Goal: Information Seeking & Learning: Learn about a topic

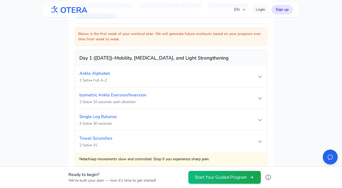
scroll to position [389, 0]
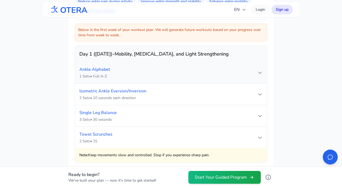
click at [259, 71] on icon at bounding box center [259, 72] width 5 height 5
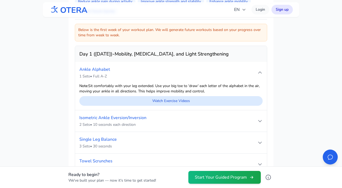
click at [187, 103] on link "Watch Exercise Videos" at bounding box center [170, 101] width 183 height 10
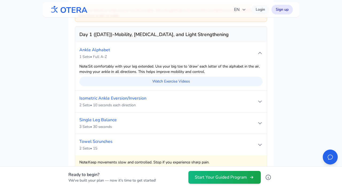
scroll to position [407, 0]
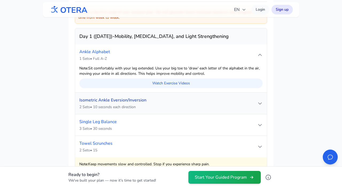
click at [139, 103] on link "Isometric Ankle Eversion/Inversion" at bounding box center [112, 100] width 67 height 6
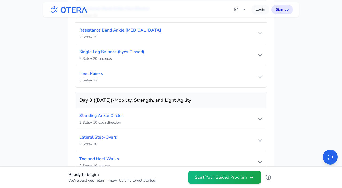
scroll to position [598, 0]
click at [261, 140] on icon at bounding box center [259, 140] width 3 height 2
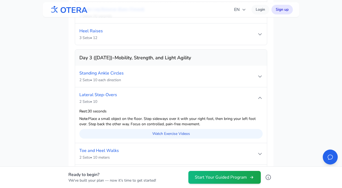
scroll to position [640, 0]
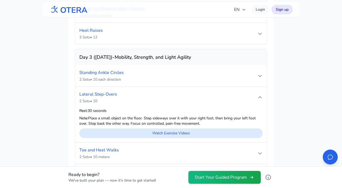
click at [167, 130] on link "Watch Exercise Videos" at bounding box center [170, 133] width 183 height 10
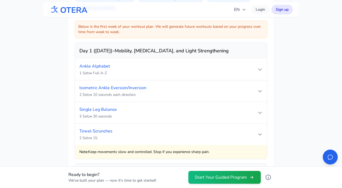
scroll to position [389, 0]
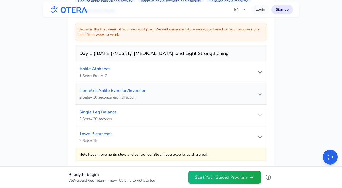
click at [178, 99] on div "2 Sets • 10 seconds each direction" at bounding box center [168, 97] width 178 height 5
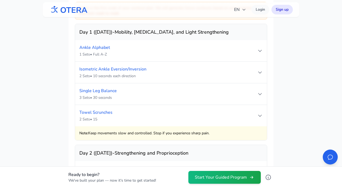
scroll to position [424, 0]
